Goal: Find contact information: Find contact information

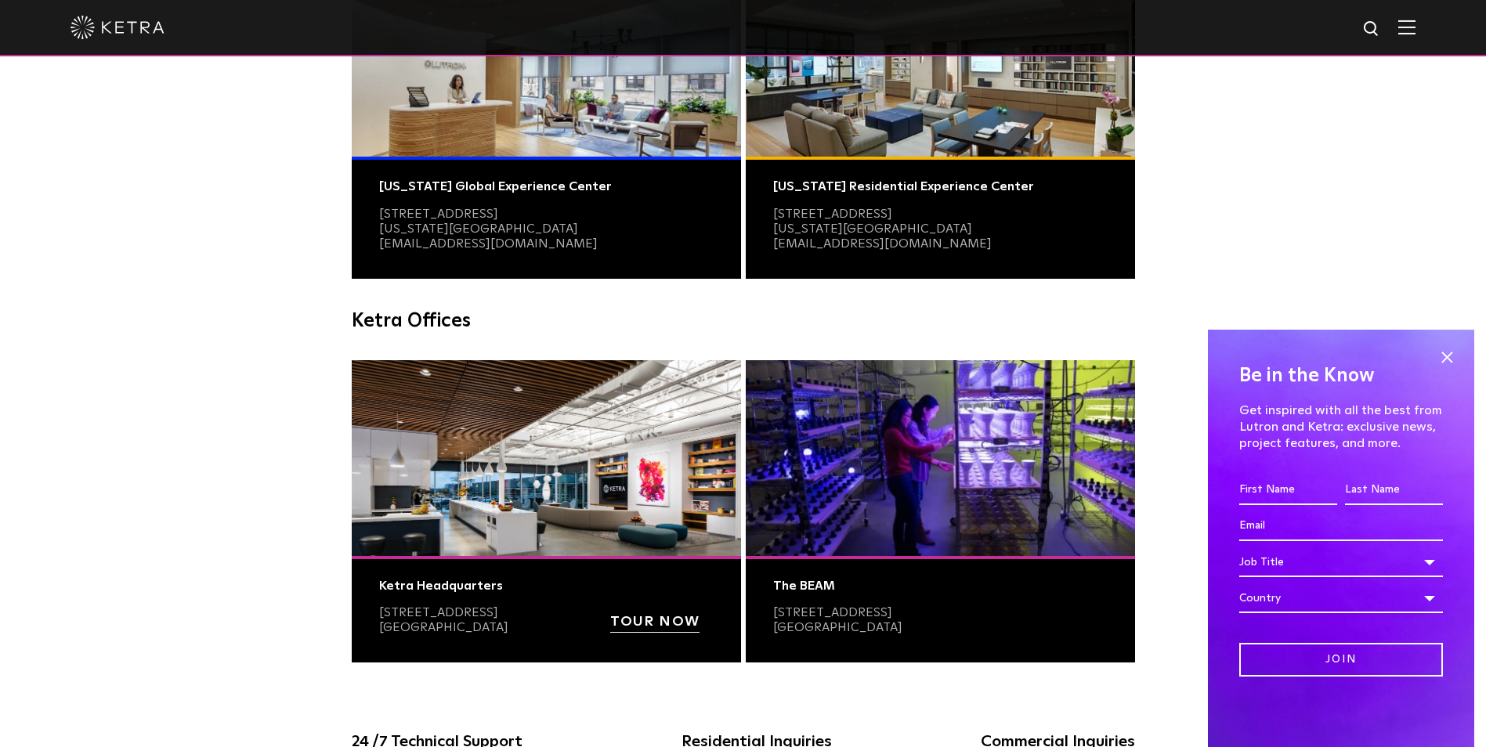
scroll to position [627, 0]
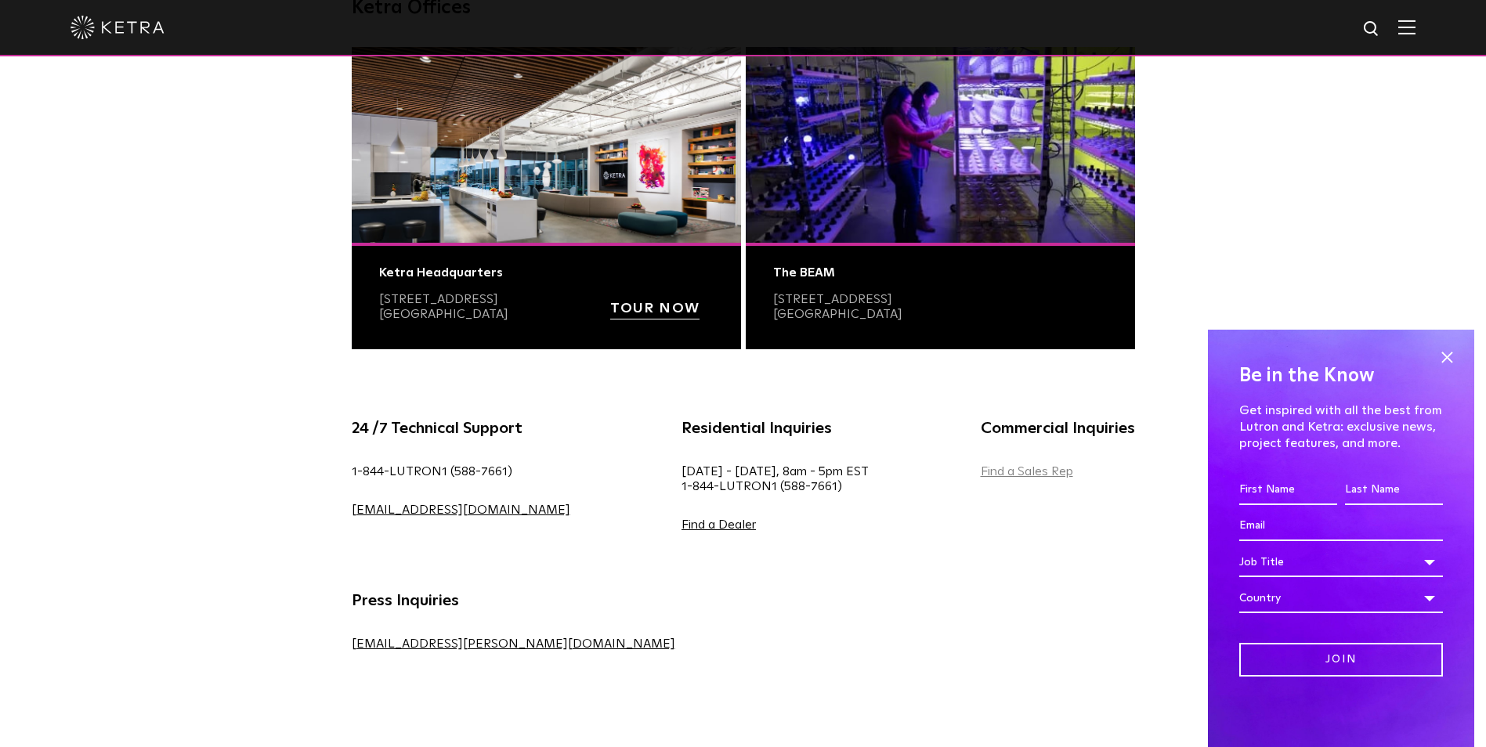
click at [981, 465] on link "Find a Sales Rep" at bounding box center [1027, 471] width 92 height 13
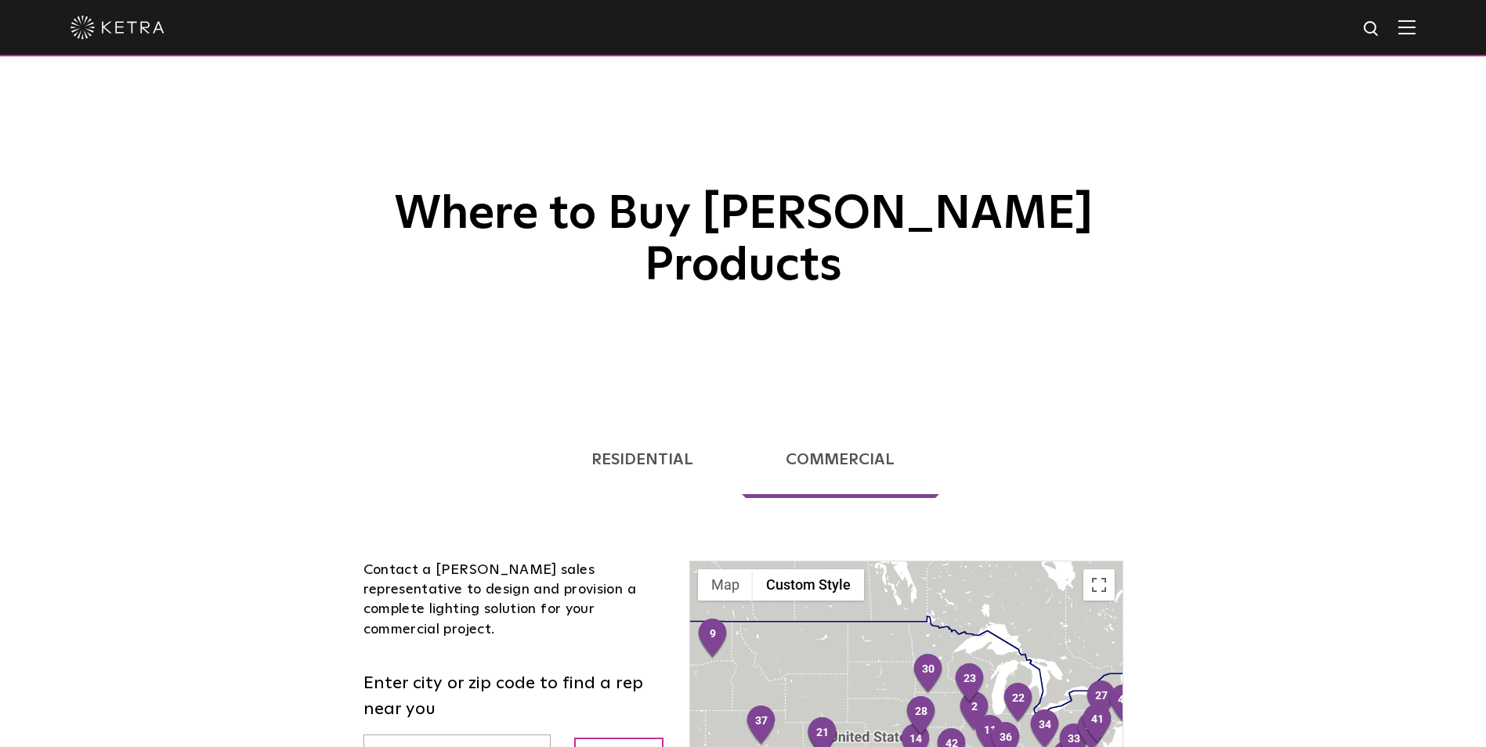
scroll to position [157, 0]
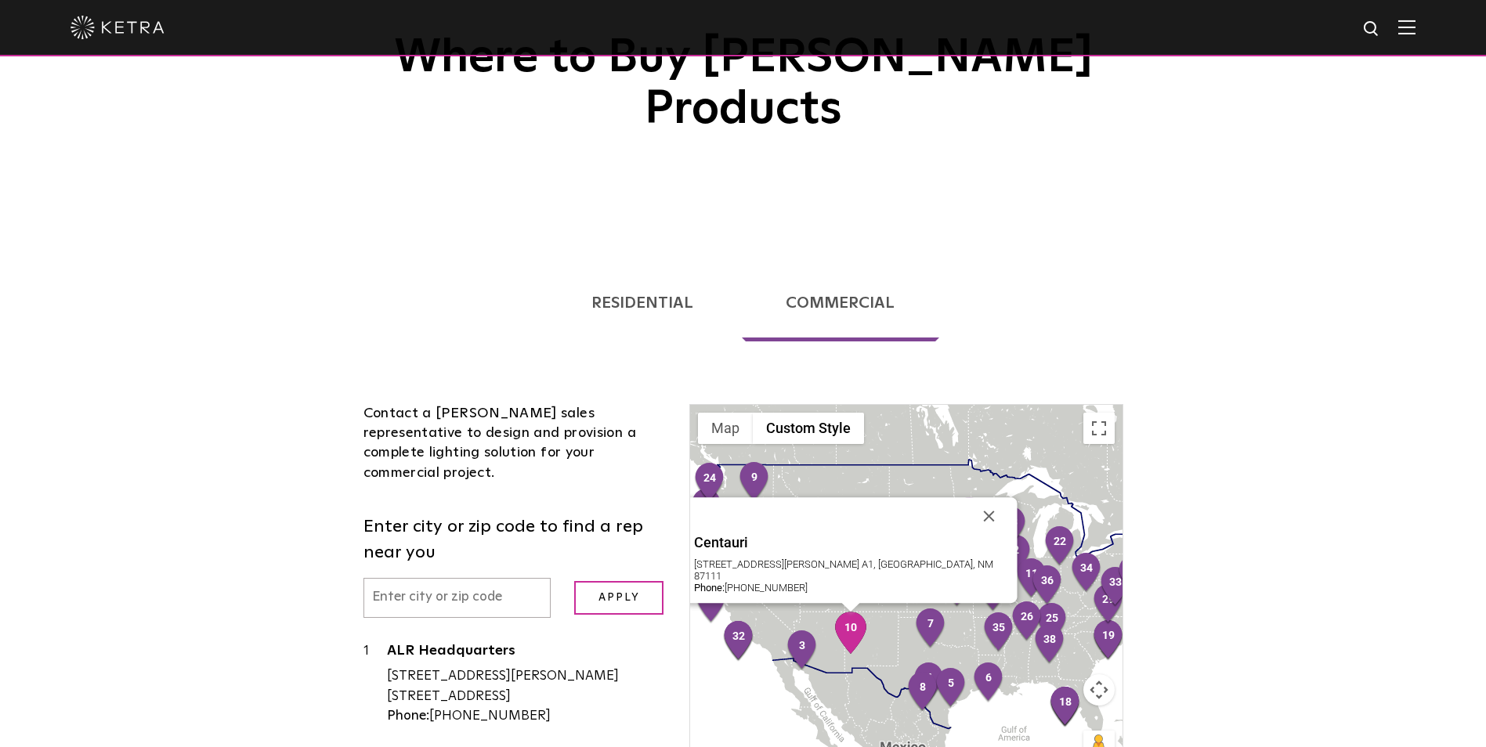
click at [814, 630] on img "3" at bounding box center [802, 651] width 33 height 42
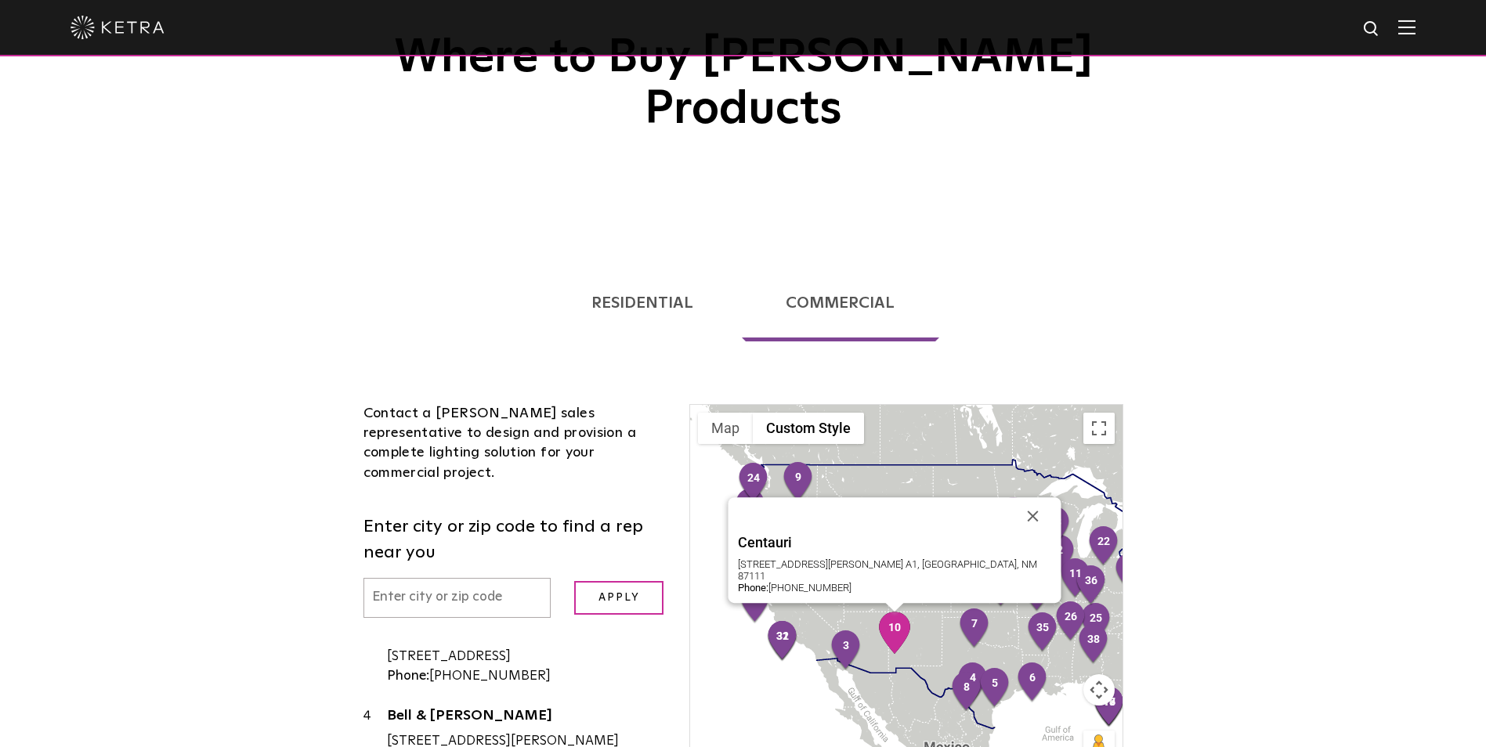
click at [905, 612] on img "10" at bounding box center [894, 633] width 33 height 42
click at [894, 612] on img "10" at bounding box center [894, 633] width 33 height 42
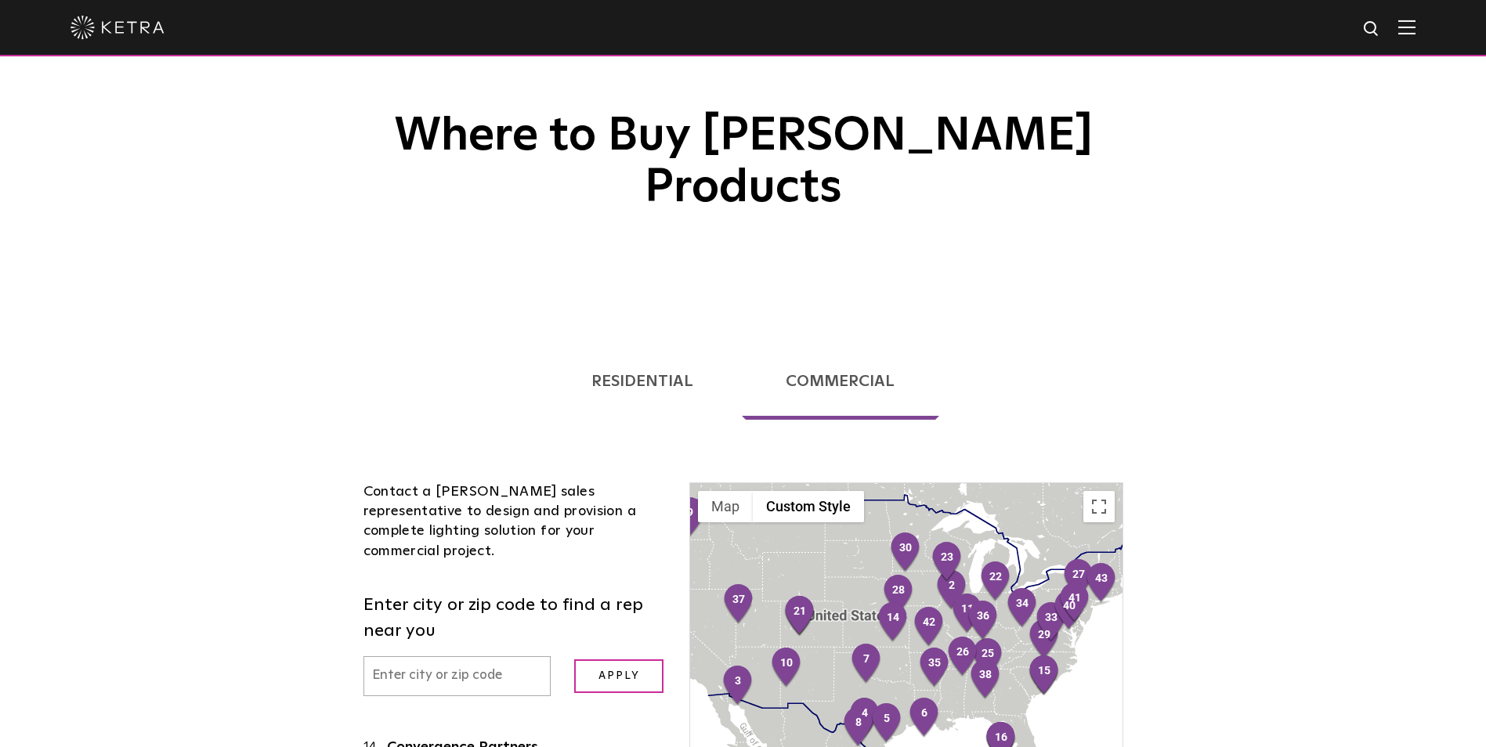
scroll to position [0, 0]
